Goal: Check status: Check status

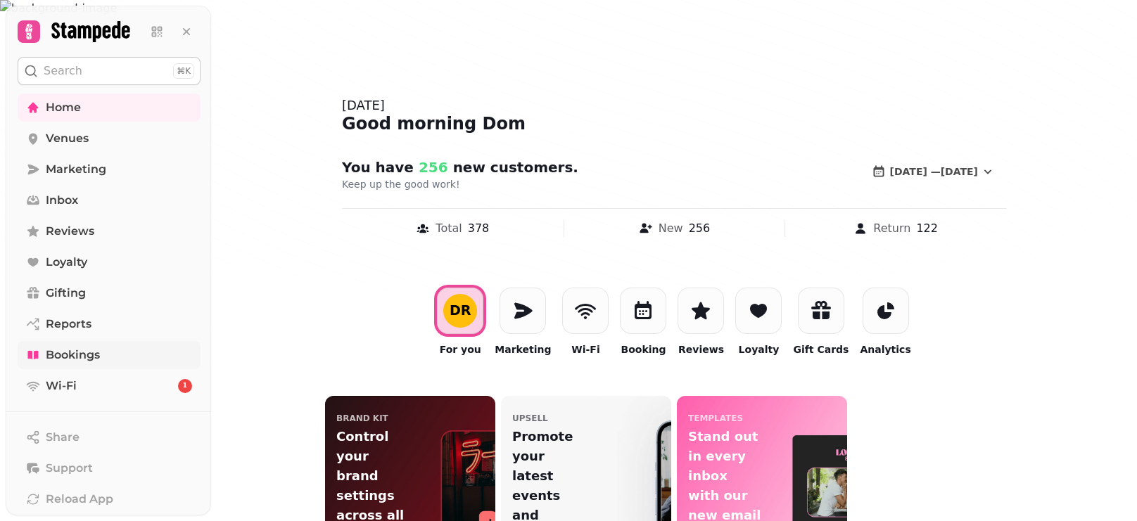
click at [68, 362] on span "Bookings" at bounding box center [73, 355] width 54 height 17
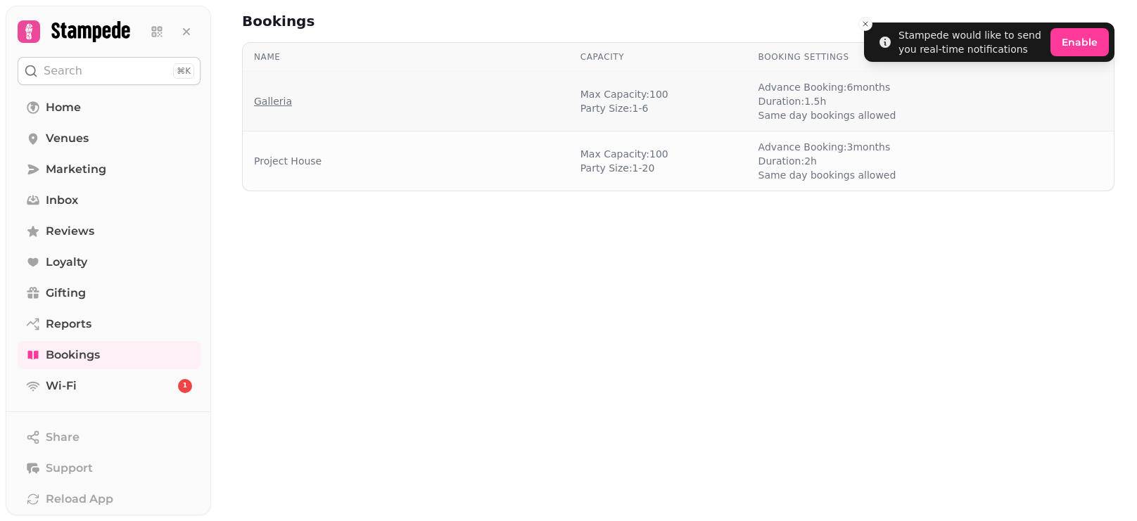
click at [274, 106] on link "Galleria" at bounding box center [273, 101] width 38 height 14
